Goal: Information Seeking & Learning: Learn about a topic

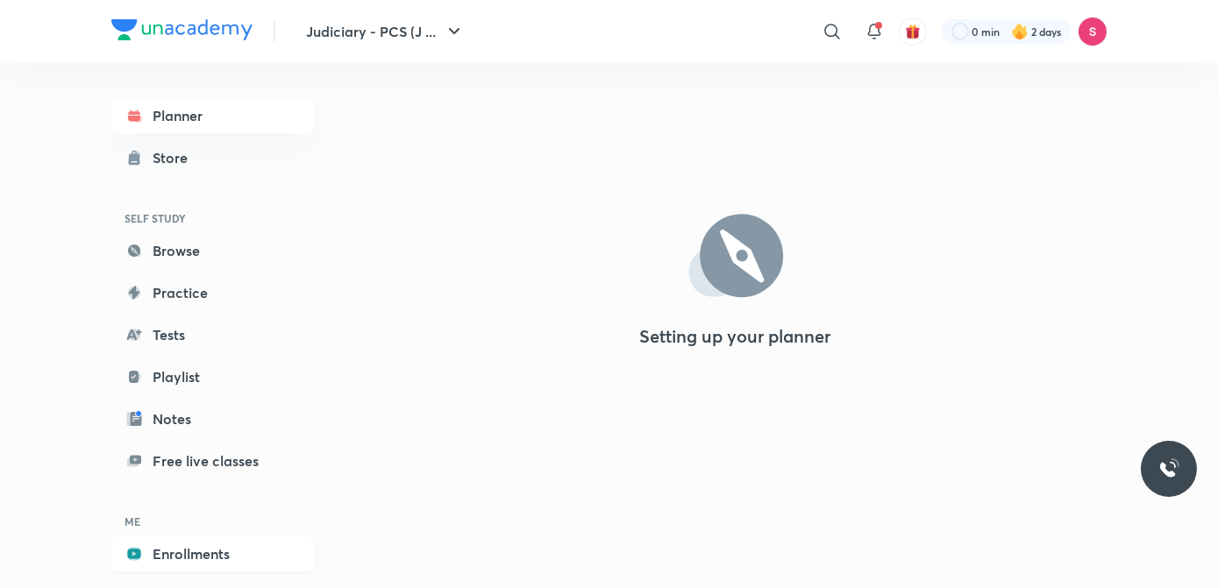
click at [198, 552] on link "Enrollments" at bounding box center [212, 554] width 203 height 35
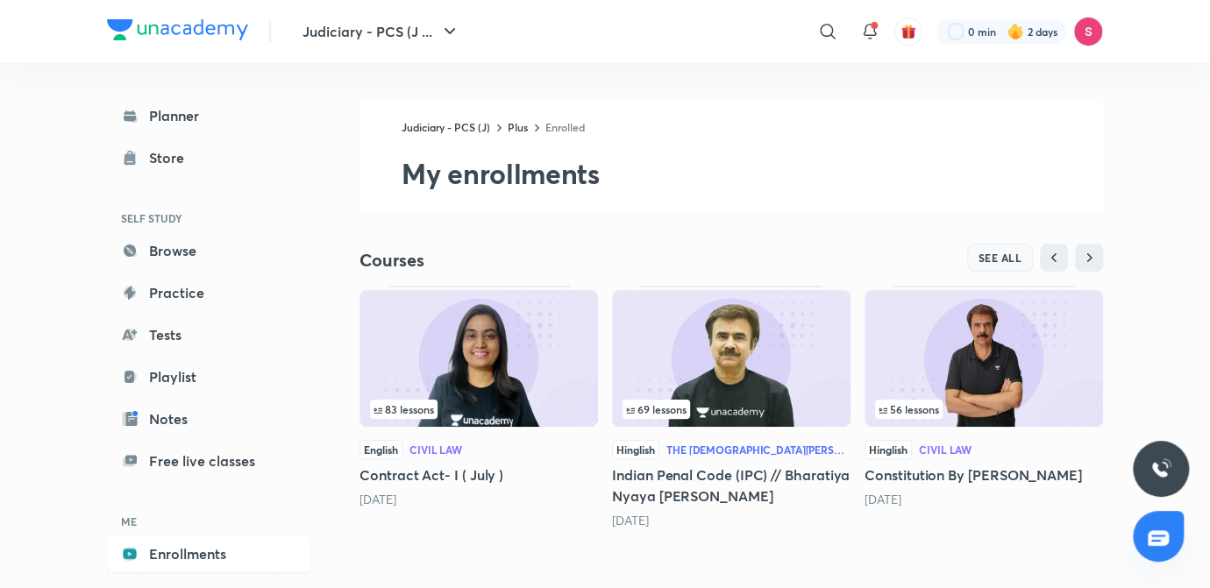
click at [1004, 254] on span "SEE ALL" at bounding box center [1001, 258] width 44 height 12
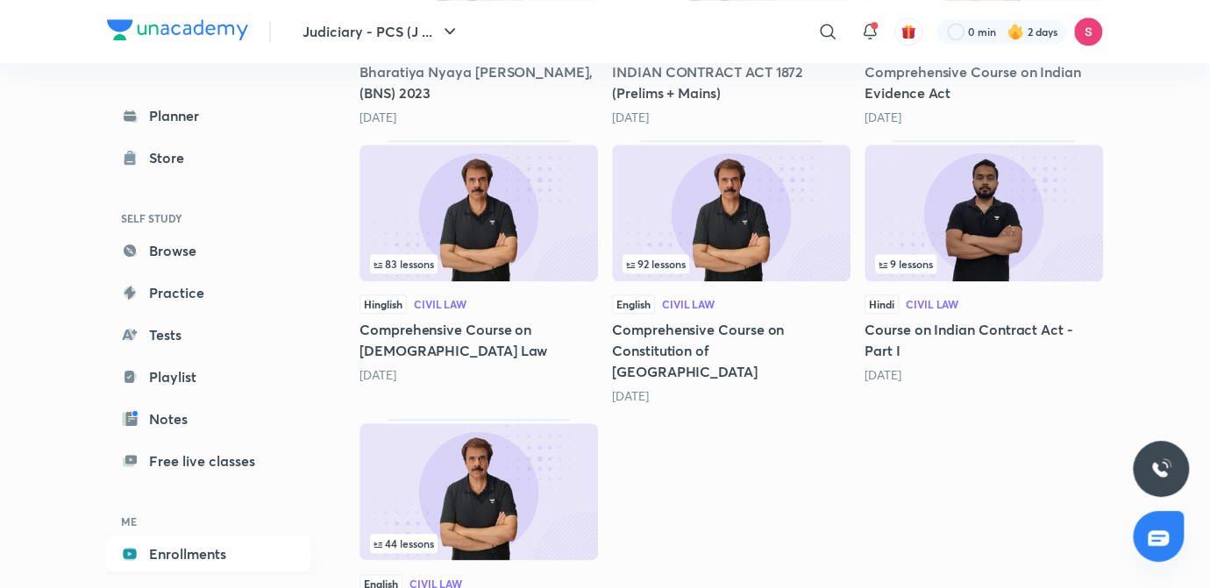
scroll to position [794, 0]
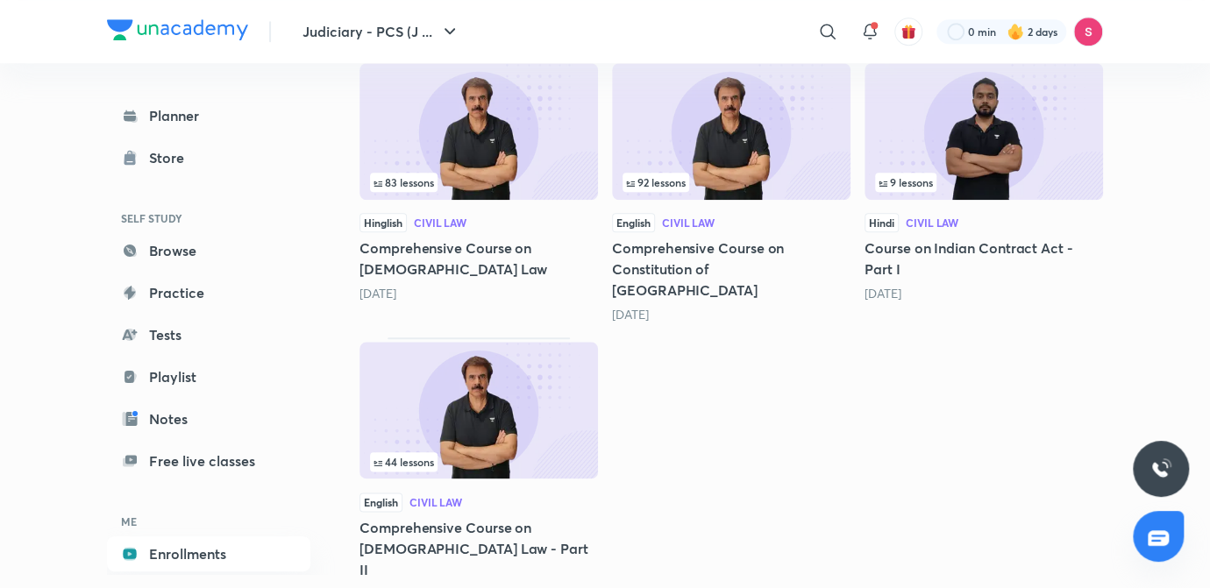
click at [475, 452] on div "44 lessons" at bounding box center [478, 461] width 217 height 19
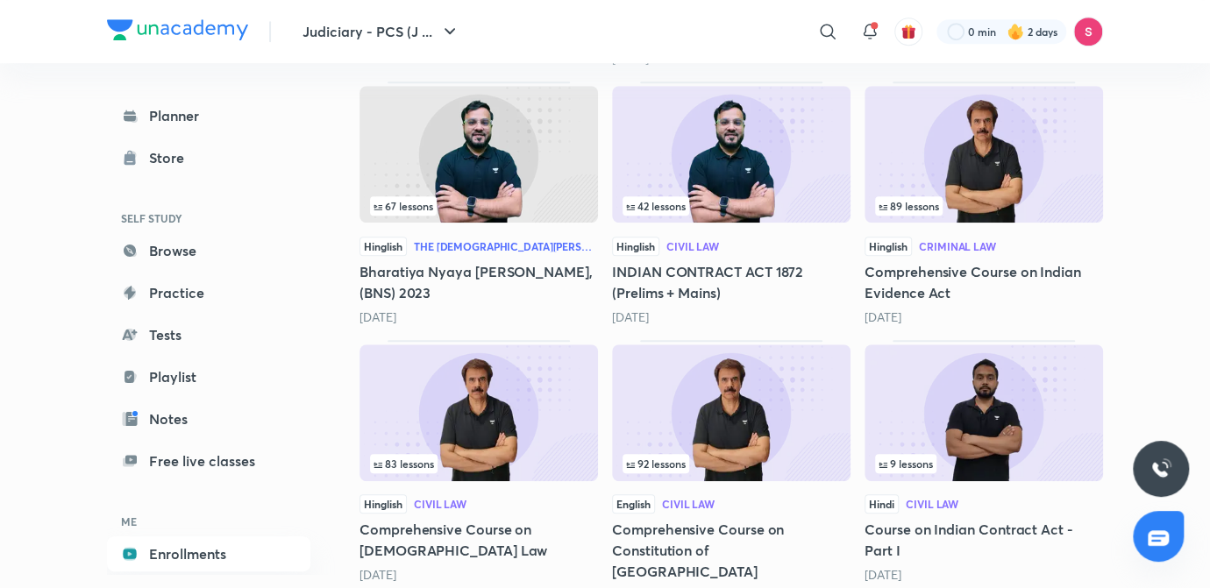
scroll to position [520, 0]
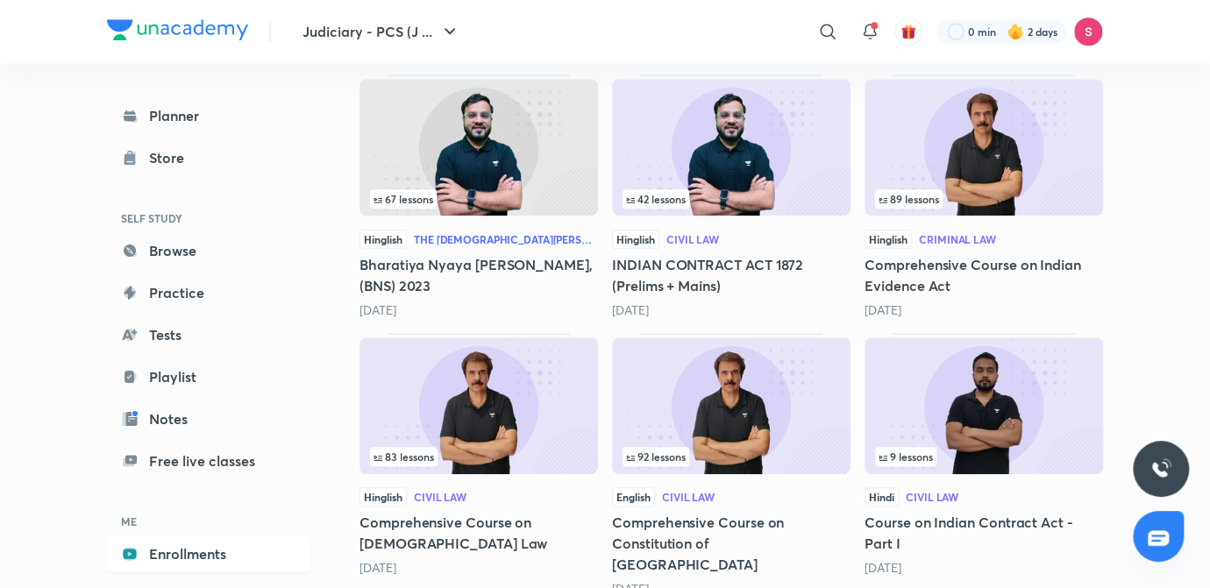
click at [463, 405] on img at bounding box center [479, 406] width 239 height 137
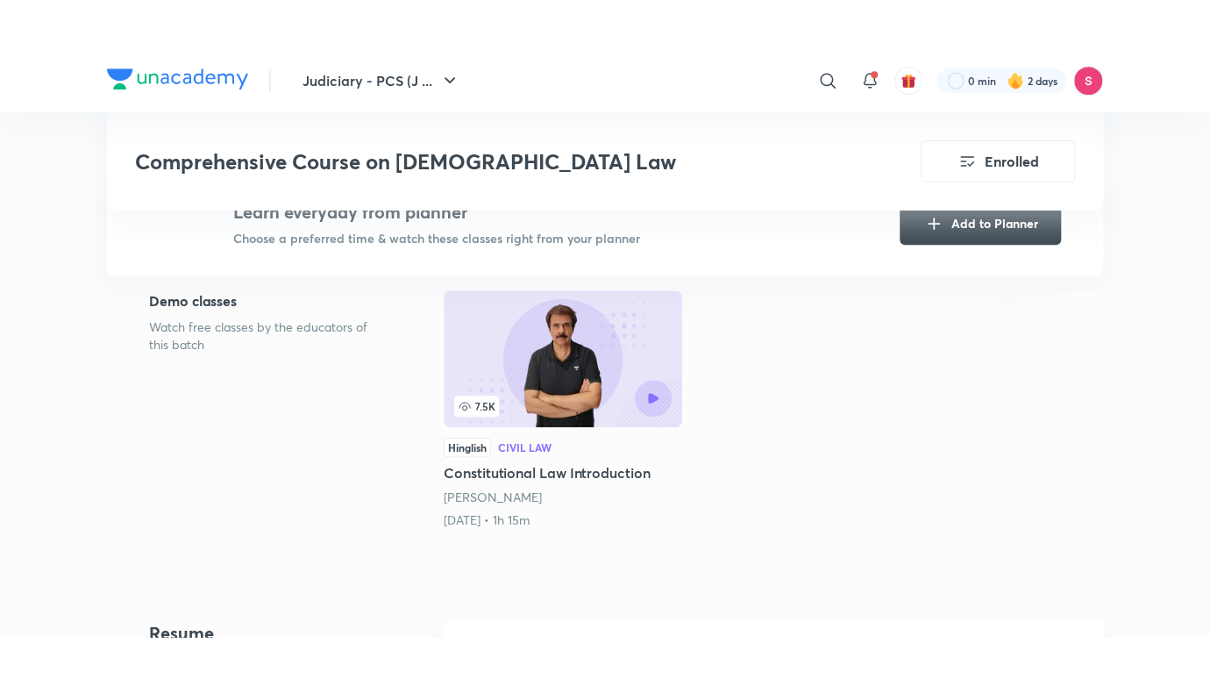
scroll to position [602, 0]
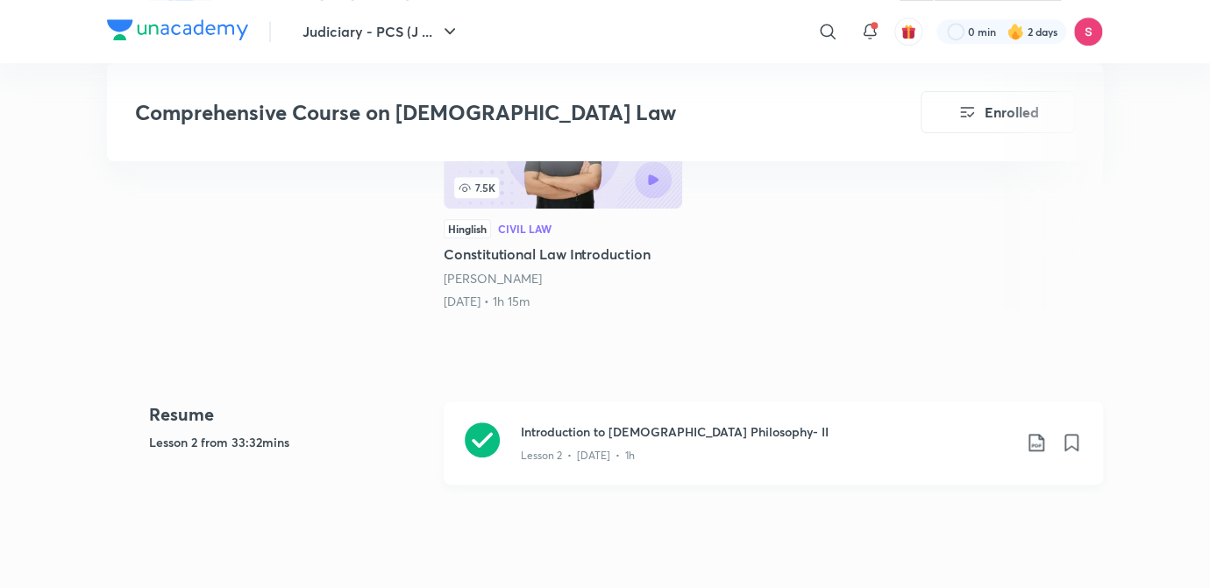
click at [627, 423] on h3 "Introduction to [DEMOGRAPHIC_DATA] Philosophy- II" at bounding box center [766, 432] width 491 height 18
